Goal: Information Seeking & Learning: Check status

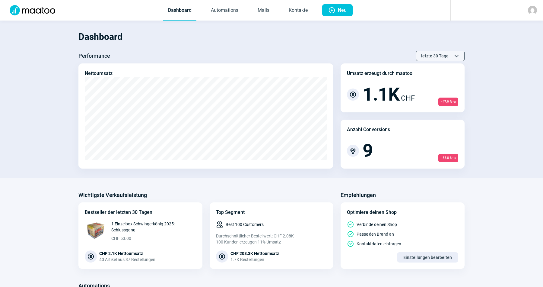
click at [435, 54] on span "letzte 30 Tage" at bounding box center [434, 56] width 27 height 10
click at [397, 43] on h1 "Dashboard" at bounding box center [271, 37] width 386 height 21
click at [452, 52] on div "letzte 30 Tage ChevronUp icon ChevronDown icon" at bounding box center [440, 56] width 49 height 10
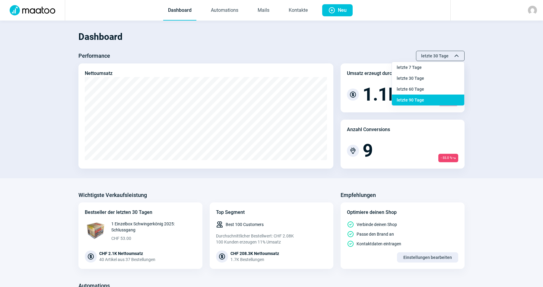
click at [439, 100] on div "letzte 90 Tage" at bounding box center [428, 99] width 72 height 11
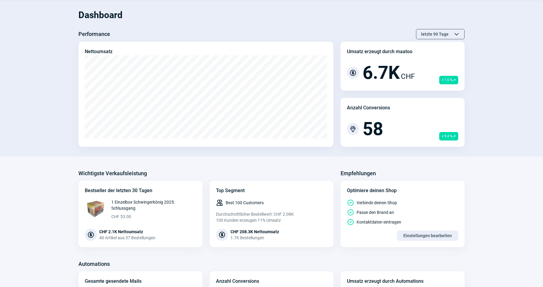
scroll to position [22, 0]
click at [452, 34] on div "letzte 90 Tage ChevronUp icon ChevronDown icon" at bounding box center [440, 34] width 49 height 10
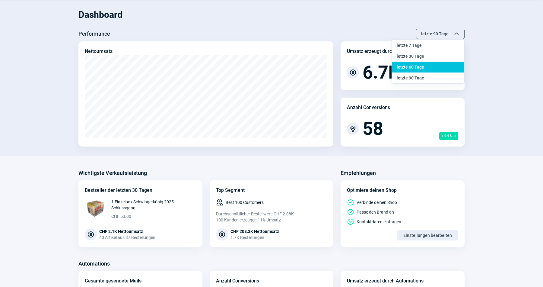
click at [442, 67] on div "letzte 60 Tage" at bounding box center [428, 67] width 72 height 11
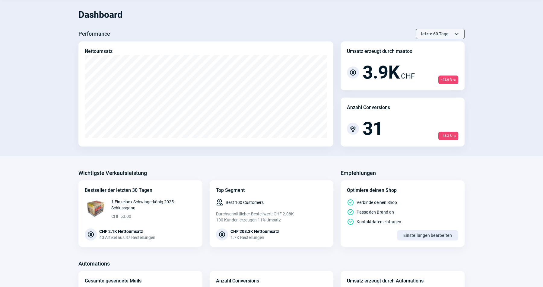
click at [441, 35] on span "letzte 60 Tage" at bounding box center [434, 34] width 27 height 10
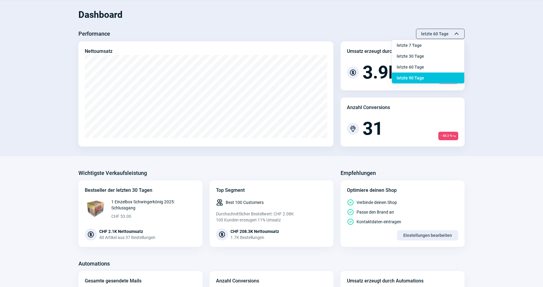
click at [438, 74] on div "letzte 90 Tage" at bounding box center [428, 77] width 72 height 11
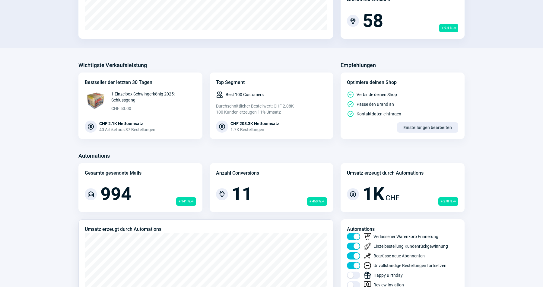
scroll to position [0, 0]
